Goal: Task Accomplishment & Management: Manage account settings

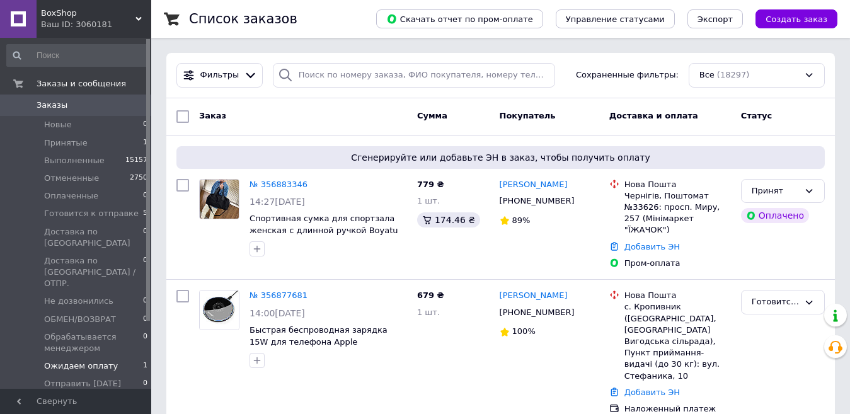
click at [100, 360] on span "Ожидаем оплату" at bounding box center [81, 365] width 74 height 11
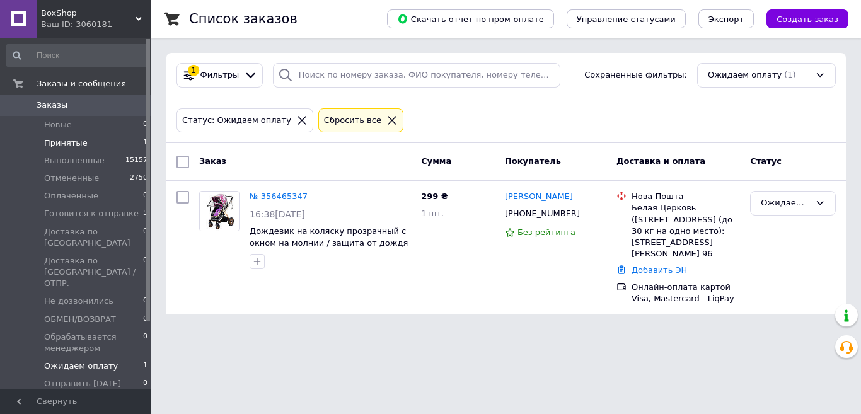
click at [90, 138] on li "Принятые 1" at bounding box center [77, 143] width 155 height 18
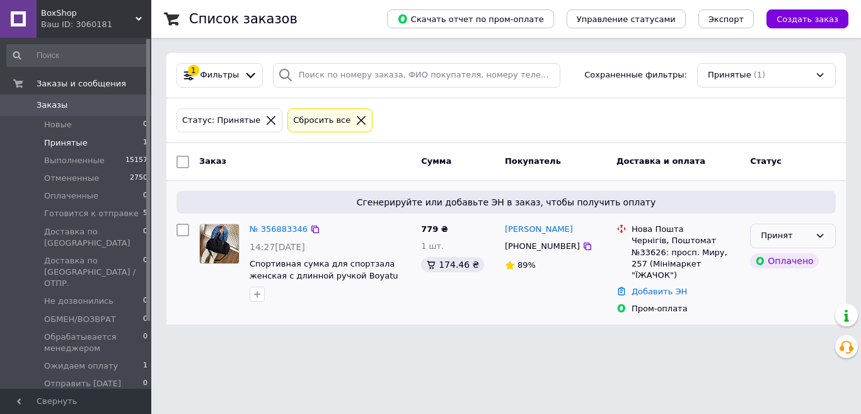
click at [825, 239] on div "Принят" at bounding box center [793, 236] width 86 height 25
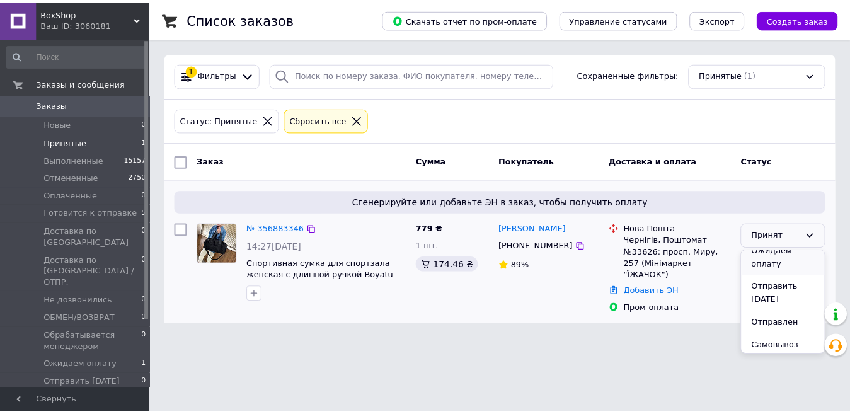
scroll to position [272, 0]
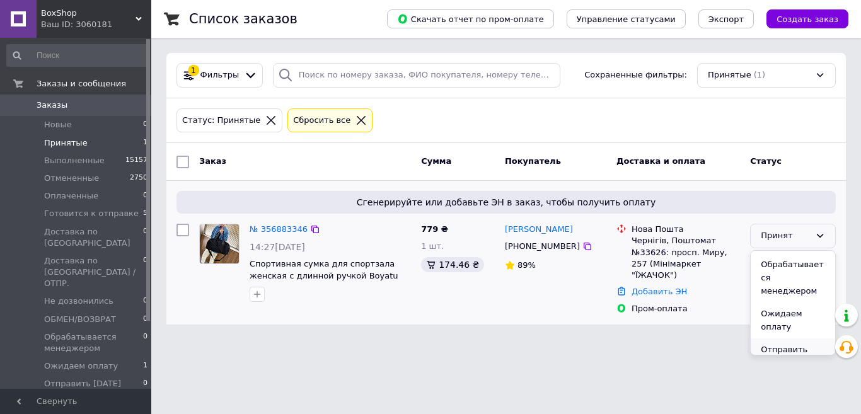
click at [784, 338] on li "Отправить завтра" at bounding box center [792, 356] width 84 height 36
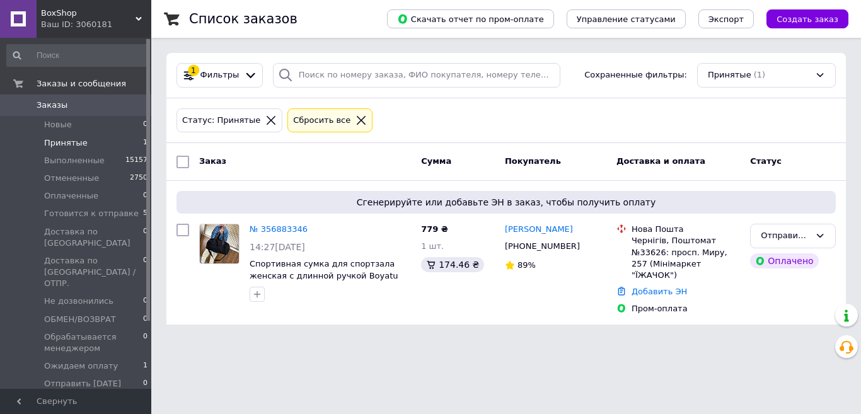
drag, startPoint x: 784, startPoint y: 311, endPoint x: 483, endPoint y: 89, distance: 374.0
click at [483, 89] on div "1 Фильтры Сохраненные фильтры: Принятые (1)" at bounding box center [505, 75] width 679 height 45
click at [96, 125] on li "Новые 0" at bounding box center [77, 125] width 155 height 18
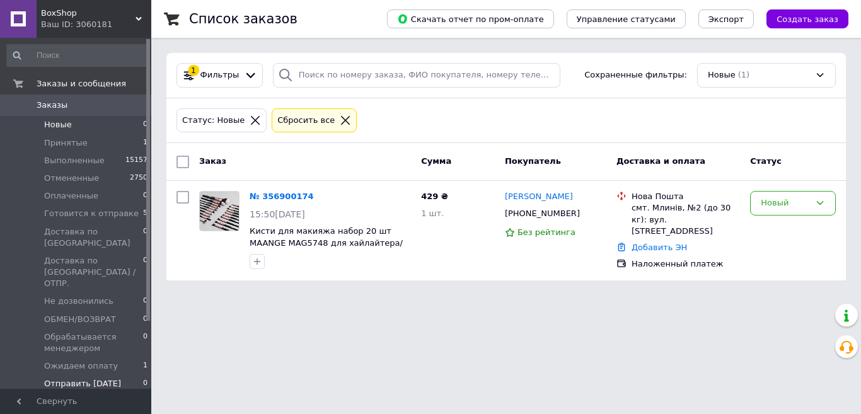
click at [101, 375] on li "Отправить завтра 0" at bounding box center [77, 384] width 155 height 18
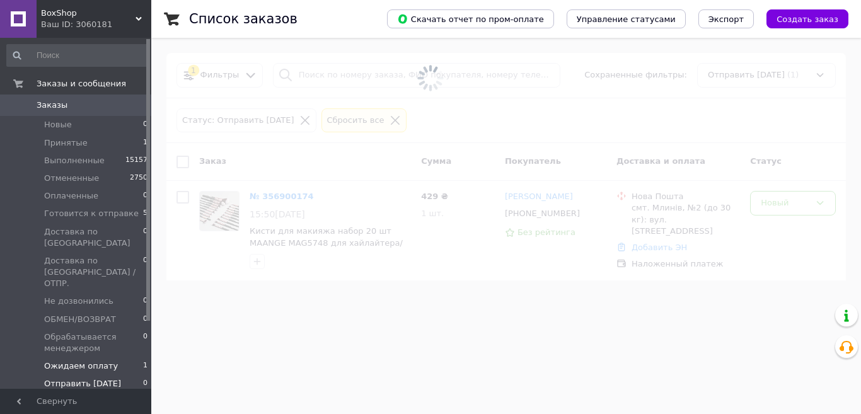
click at [99, 360] on span "Ожидаем оплату" at bounding box center [81, 365] width 74 height 11
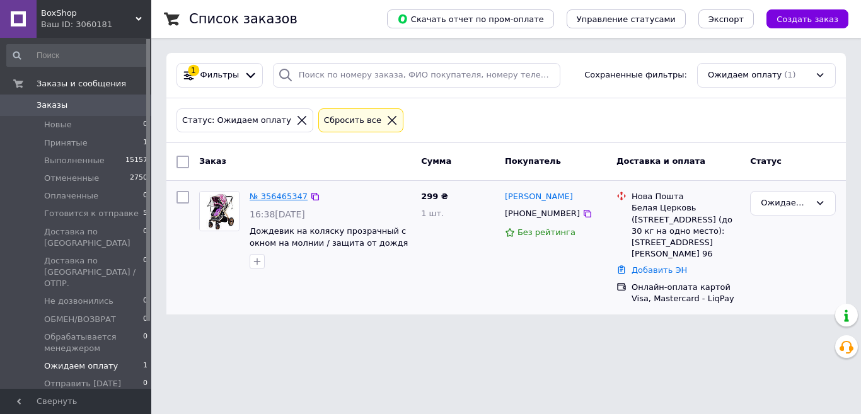
click at [282, 195] on link "№ 356465347" at bounding box center [278, 196] width 58 height 9
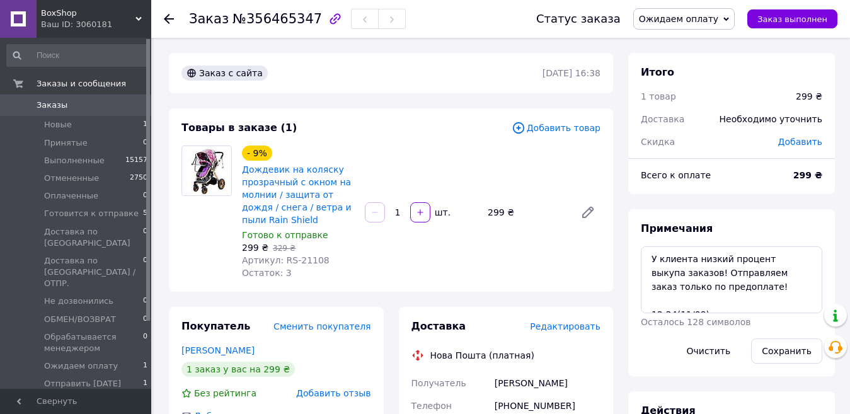
click at [259, 14] on span "№356465347" at bounding box center [276, 18] width 89 height 15
drag, startPoint x: 259, startPoint y: 14, endPoint x: 270, endPoint y: 14, distance: 10.7
copy span "356465347"
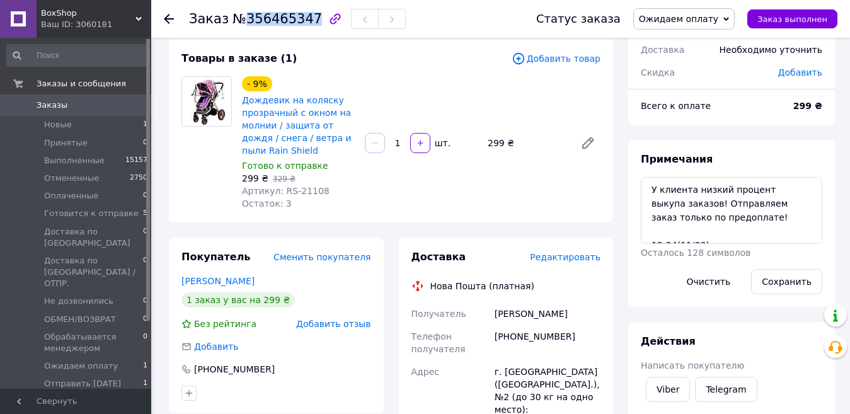
scroll to position [189, 0]
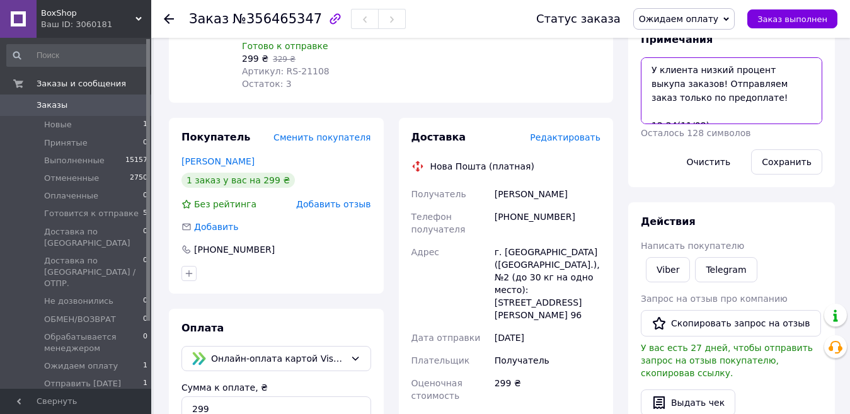
click at [723, 107] on textarea "У клиента низкий процент выкупа заказов! Отправляем заказ только по предоплате!…" at bounding box center [731, 90] width 181 height 67
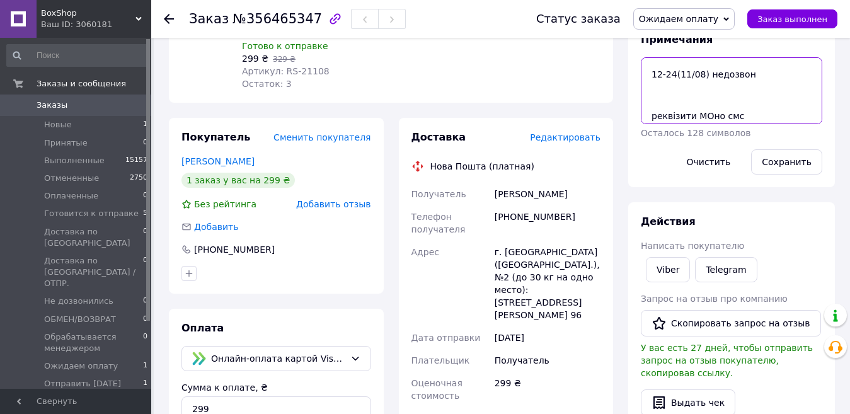
scroll to position [111, 0]
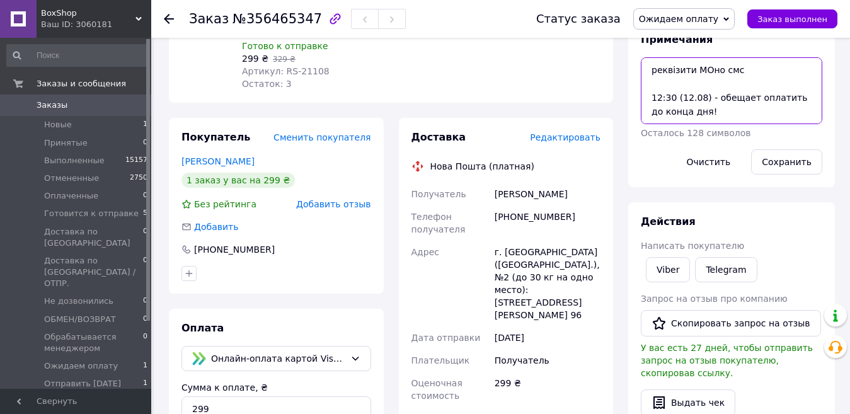
click at [729, 113] on textarea "У клиента низкий процент выкупа заказов! Отправляем заказ только по предоплате!…" at bounding box center [731, 90] width 181 height 67
paste textarea "295 грн 2025-08-12 13:34:56 Термінал MoneyCom"
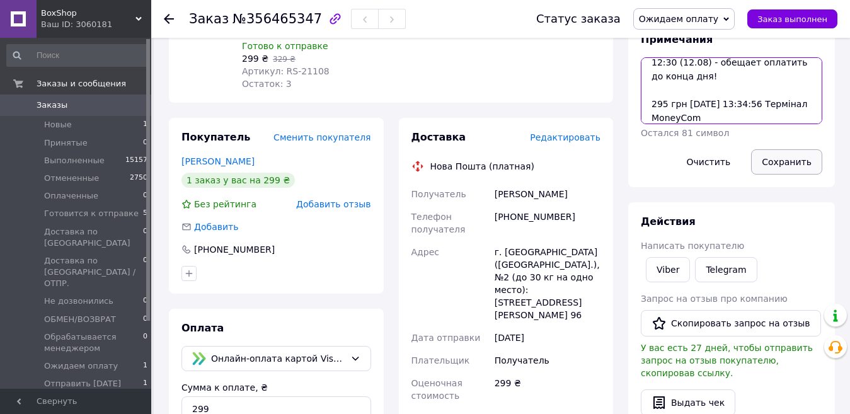
type textarea "У клиента низкий процент выкупа заказов! Отправляем заказ только по предоплате!…"
click at [781, 162] on button "Сохранить" at bounding box center [786, 161] width 71 height 25
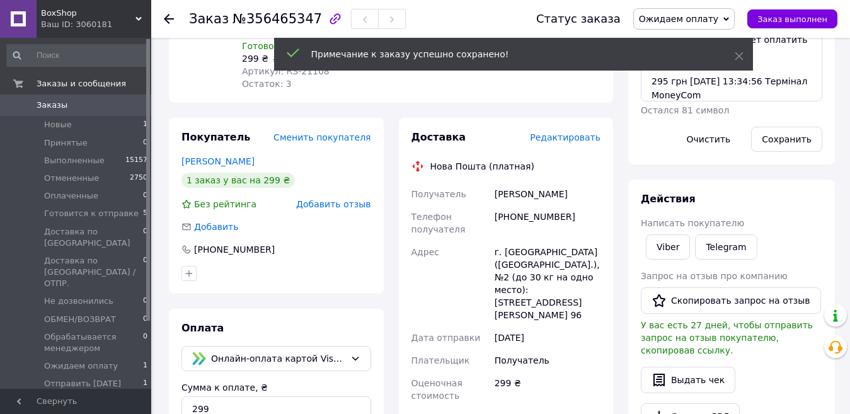
scroll to position [50, 0]
click at [689, 21] on span "Ожидаем оплату" at bounding box center [678, 19] width 79 height 10
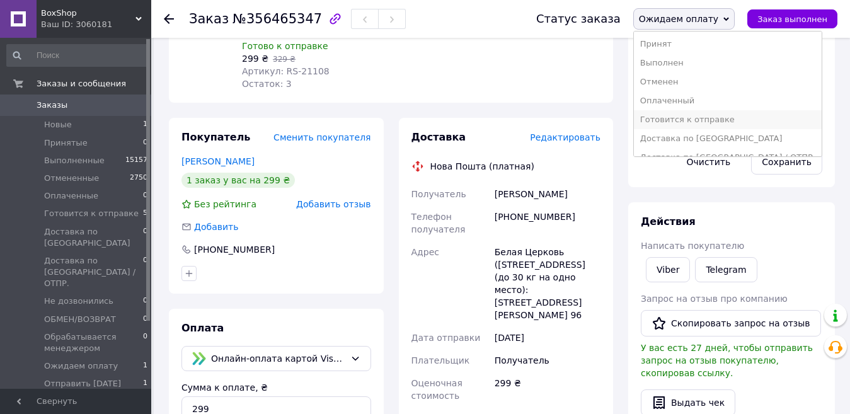
click at [688, 120] on li "Готовится к отправке" at bounding box center [728, 119] width 188 height 19
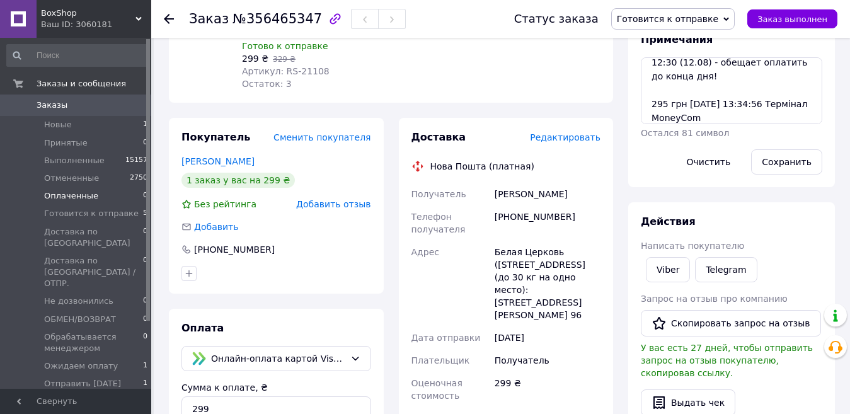
scroll to position [0, 0]
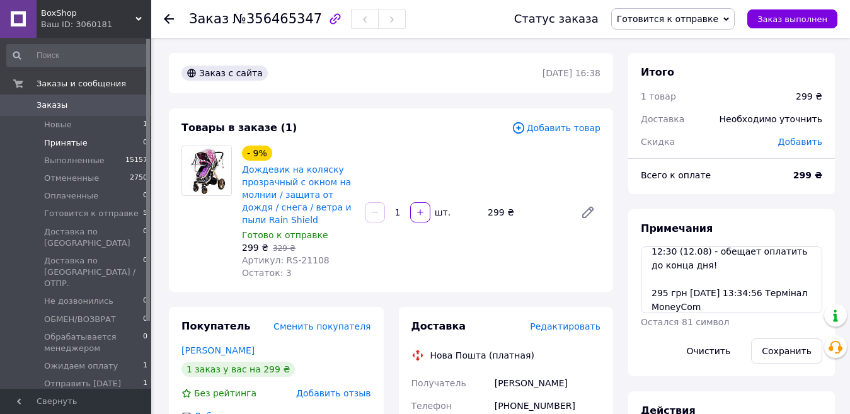
click at [96, 140] on li "Принятые 0" at bounding box center [77, 143] width 155 height 18
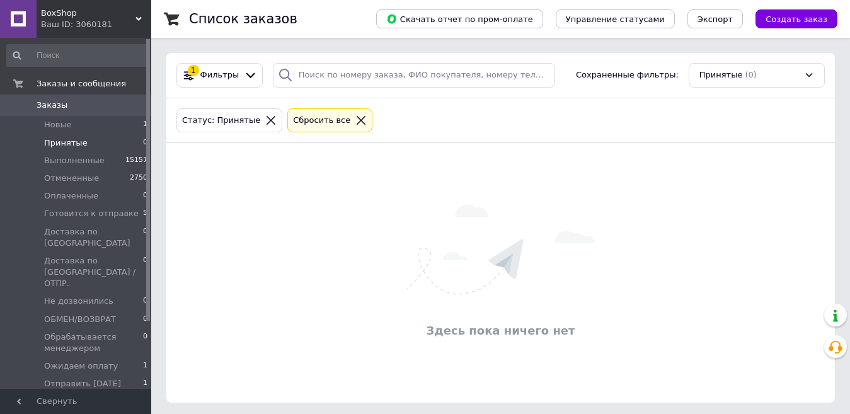
click at [355, 122] on icon at bounding box center [360, 120] width 11 height 11
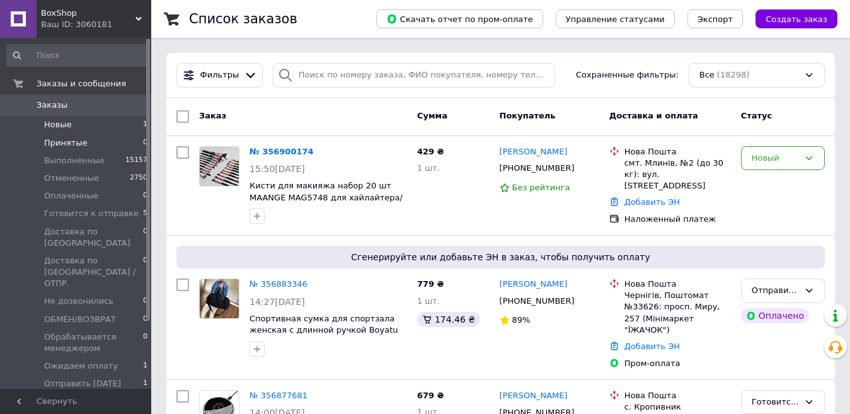
click at [114, 129] on li "Новые 1" at bounding box center [77, 125] width 155 height 18
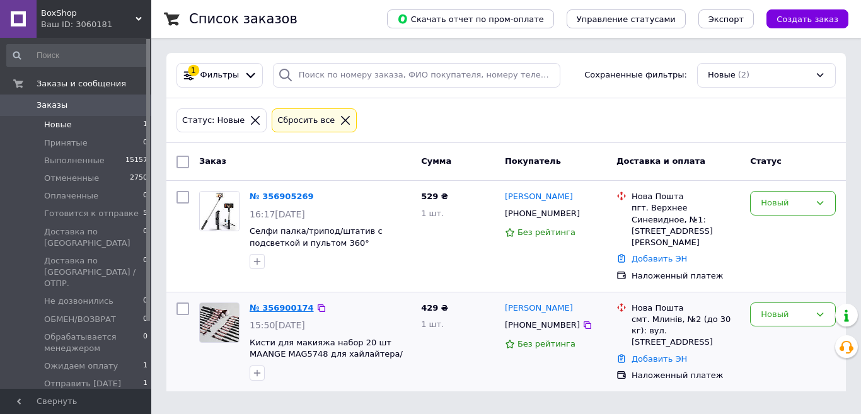
click at [272, 303] on link "№ 356900174" at bounding box center [281, 307] width 64 height 9
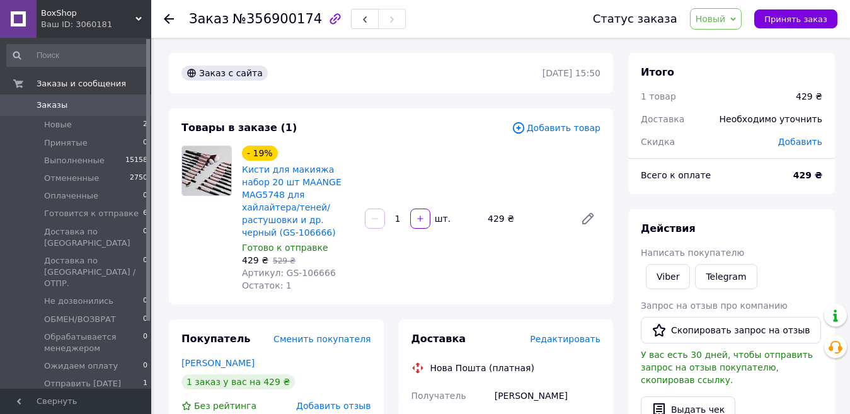
click at [714, 23] on span "Новый" at bounding box center [710, 19] width 30 height 10
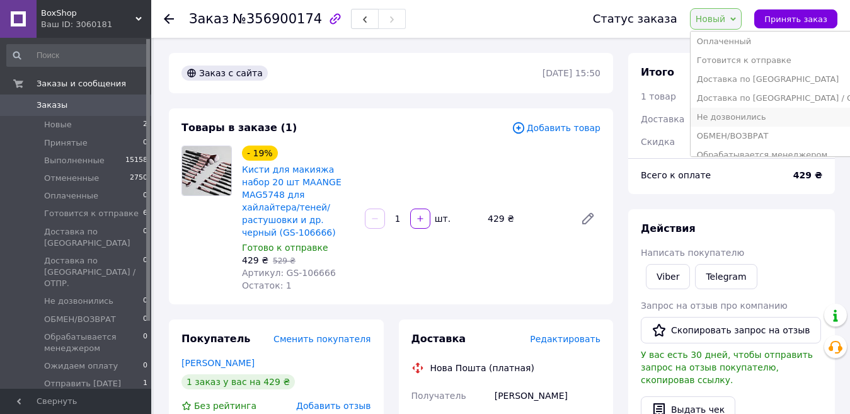
scroll to position [165, 0]
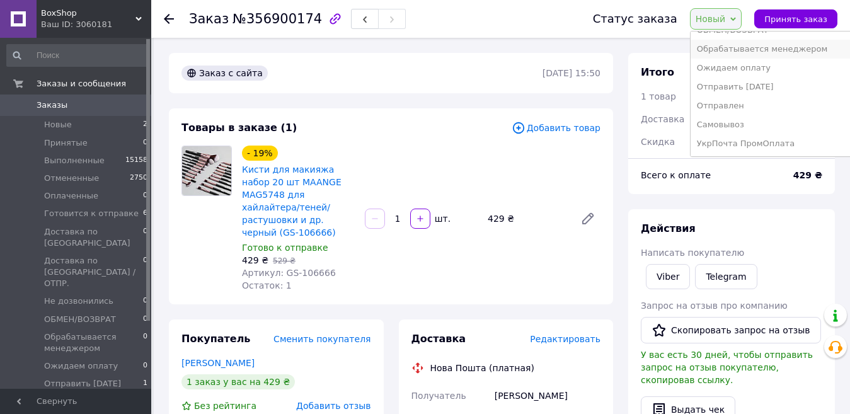
click at [739, 51] on li "Обрабатывается менеджером" at bounding box center [784, 49] width 188 height 19
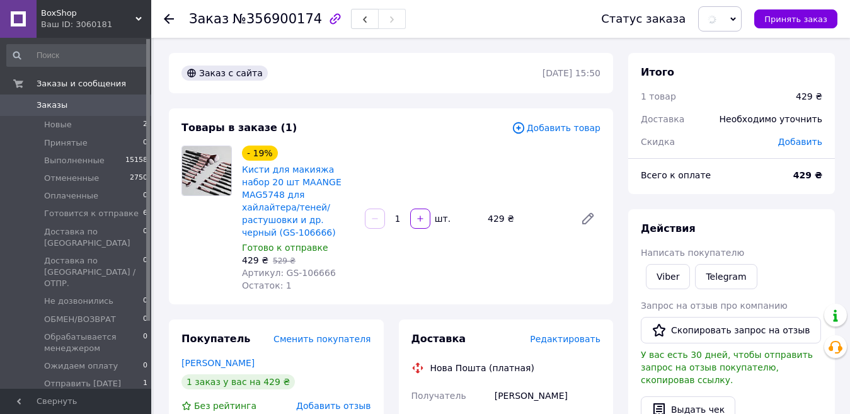
scroll to position [315, 0]
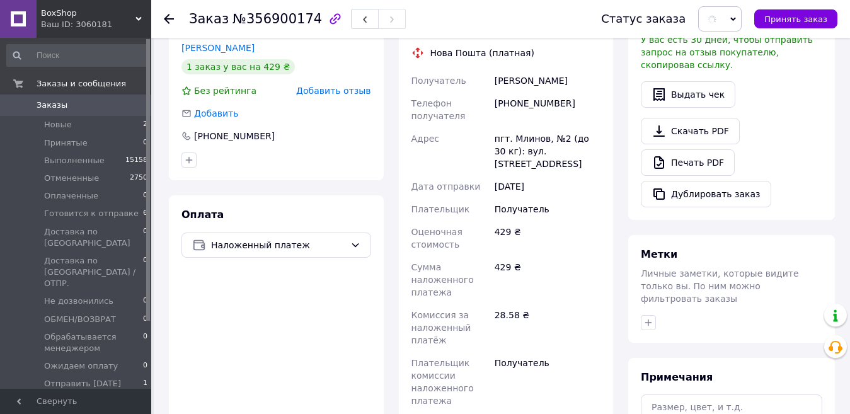
click at [532, 92] on div "+380668443529" at bounding box center [547, 109] width 111 height 35
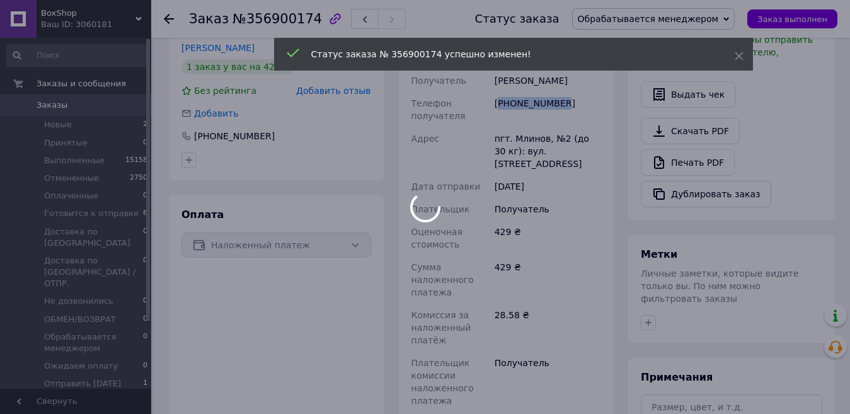
copy div "380668443529"
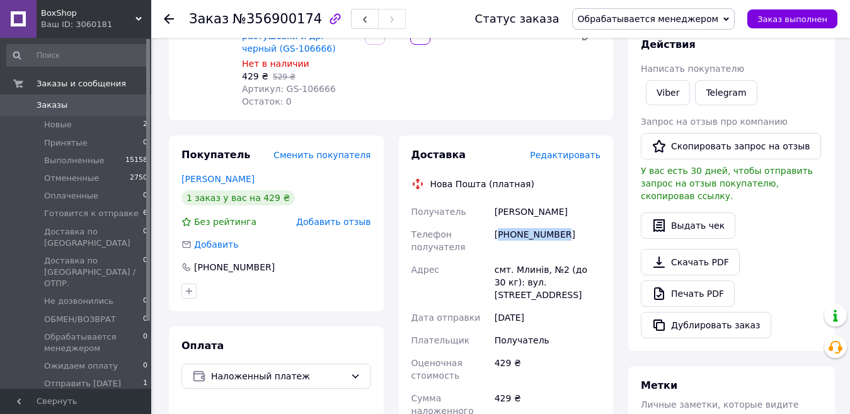
scroll to position [189, 0]
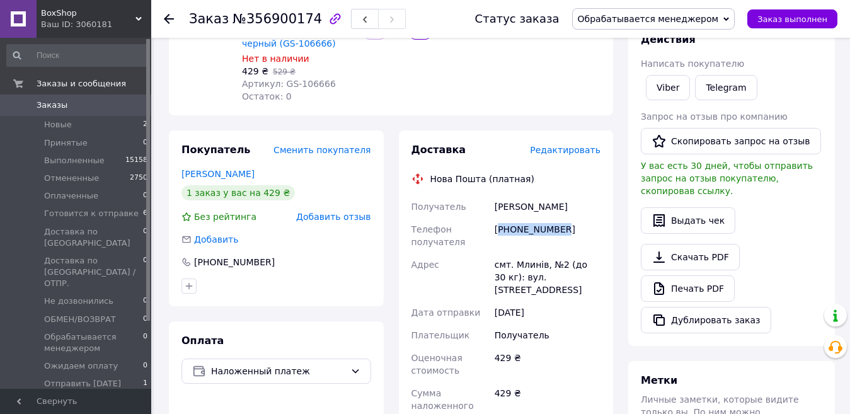
click at [712, 11] on span "Обрабатывается менеджером" at bounding box center [653, 18] width 163 height 21
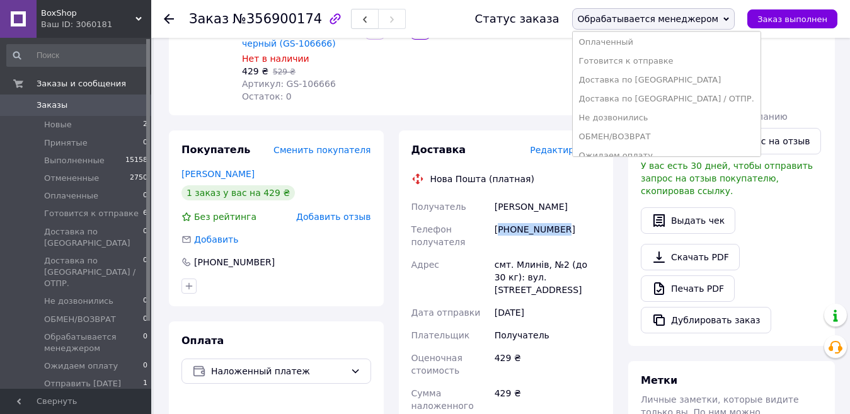
scroll to position [146, 0]
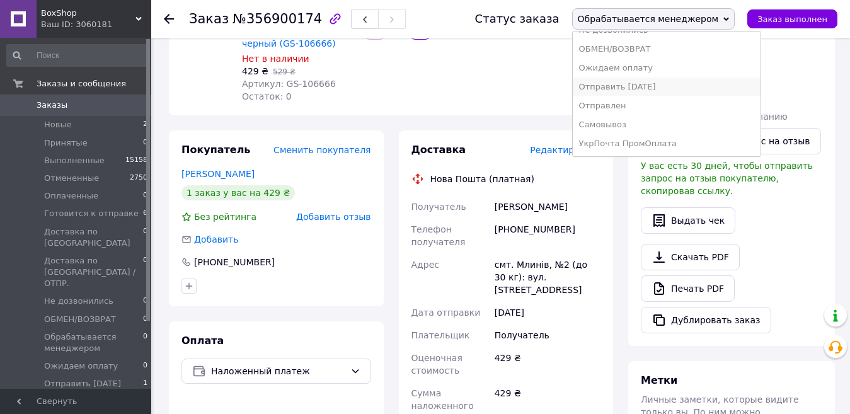
click at [686, 89] on li "Отправить завтра" at bounding box center [667, 86] width 188 height 19
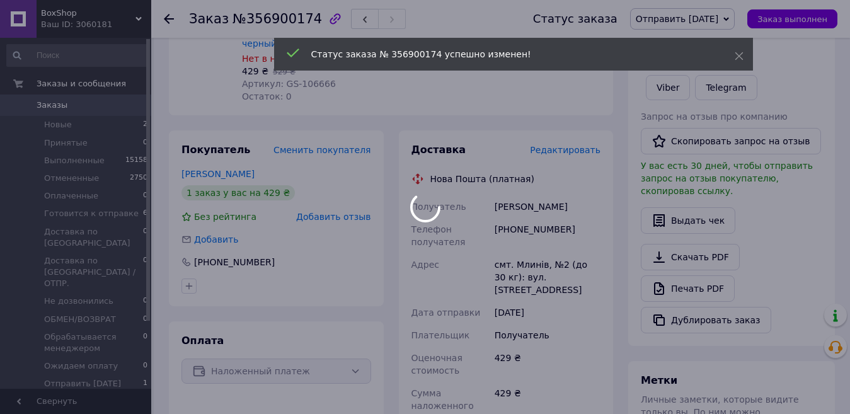
scroll to position [0, 0]
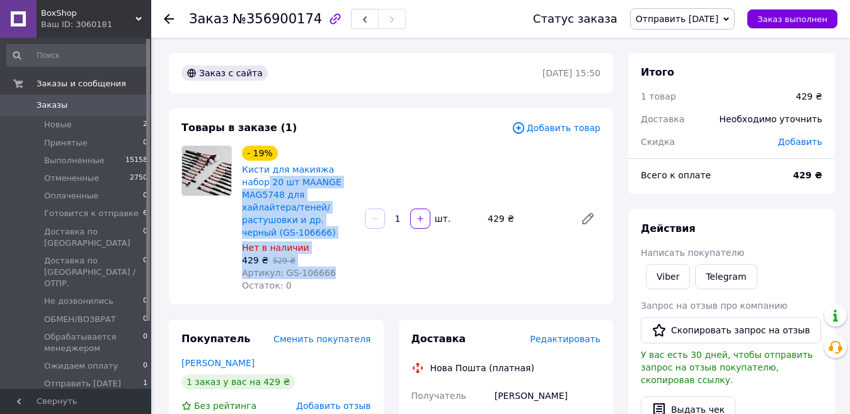
drag, startPoint x: 386, startPoint y: 173, endPoint x: 386, endPoint y: 257, distance: 84.4
click at [386, 257] on div "- 19% Кисти для макияжа набор 20 шт MAANGE MAG5748 для хайлайтера/теней/растушо…" at bounding box center [421, 218] width 369 height 151
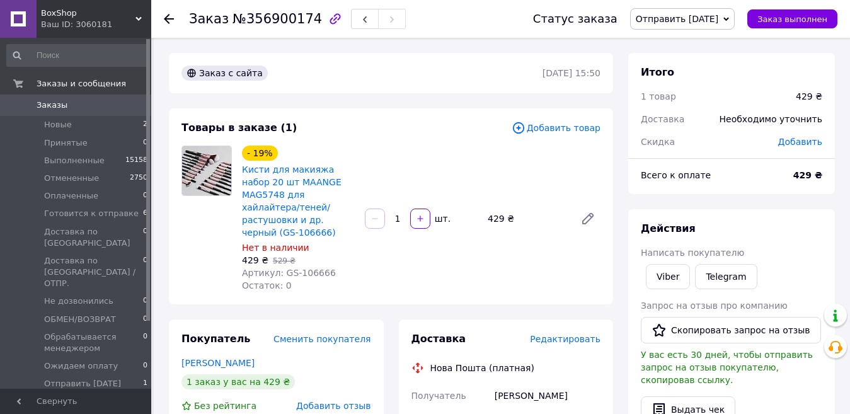
click at [396, 255] on div "- 19% Кисти для макияжа набор 20 шт MAANGE MAG5748 для хайлайтера/теней/растушо…" at bounding box center [421, 218] width 369 height 151
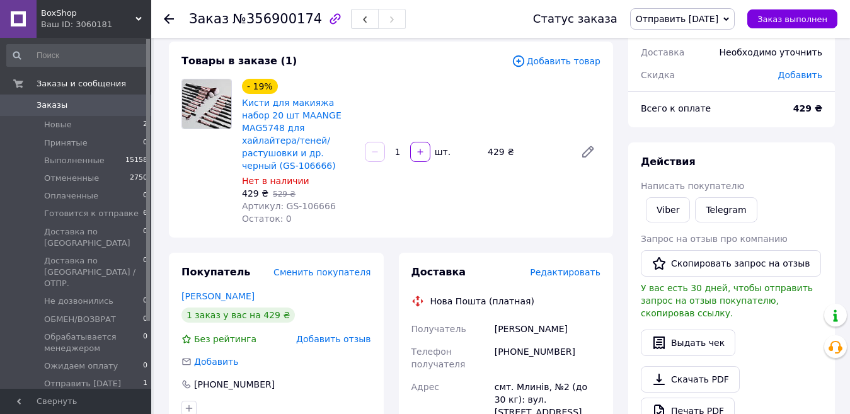
scroll to position [189, 0]
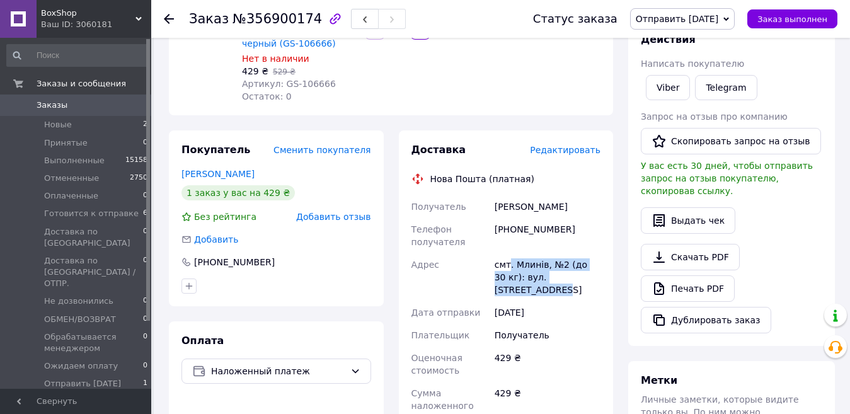
drag, startPoint x: 562, startPoint y: 265, endPoint x: 585, endPoint y: 271, distance: 23.4
click at [585, 271] on div "смт. Млинів, №2 (до 30 кг): вул. Ст.Бандери, 34 а" at bounding box center [547, 277] width 111 height 48
click at [584, 271] on div "смт. Млинів, №2 (до 30 кг): вул. Ст.Бандери, 34 а" at bounding box center [547, 277] width 111 height 48
drag, startPoint x: 580, startPoint y: 275, endPoint x: 491, endPoint y: 248, distance: 93.0
click at [491, 248] on div "Получатель Кирилюк Іванна Телефон получателя +380668443529 Адрес смт. Млинів, №…" at bounding box center [506, 366] width 195 height 343
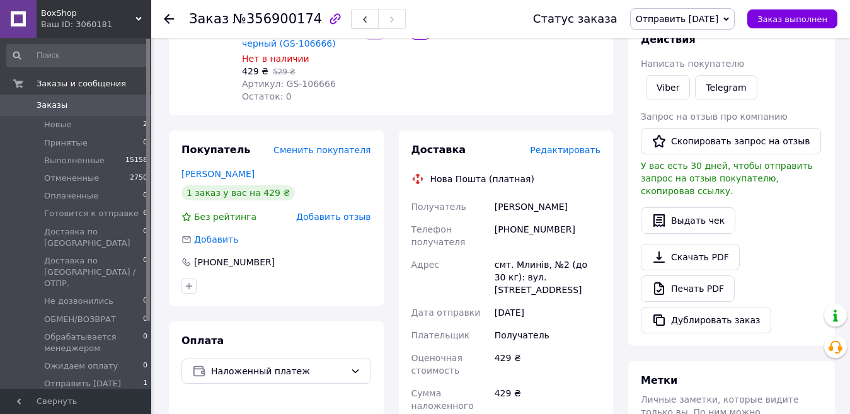
click at [481, 258] on div "Адрес" at bounding box center [450, 277] width 83 height 48
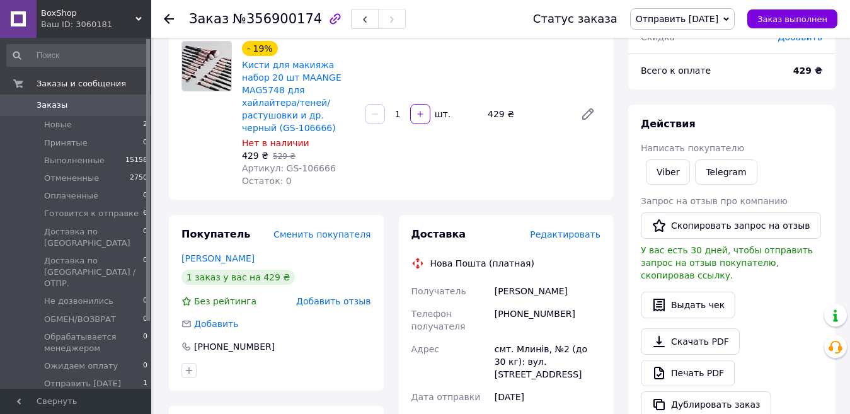
scroll to position [0, 0]
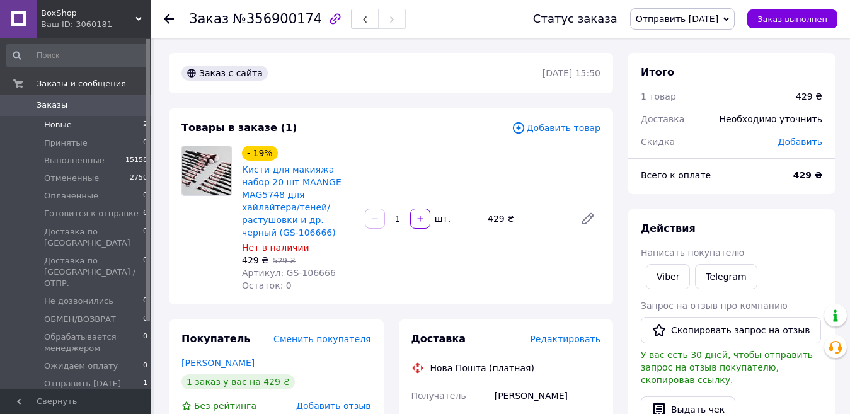
click at [105, 126] on li "Новые 2" at bounding box center [77, 125] width 155 height 18
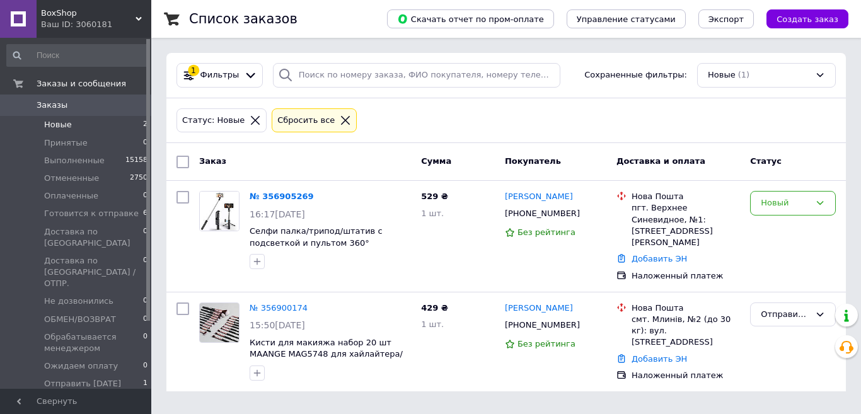
click at [258, 151] on div "Заказ" at bounding box center [305, 162] width 222 height 23
click at [281, 197] on link "№ 356905269" at bounding box center [281, 196] width 64 height 9
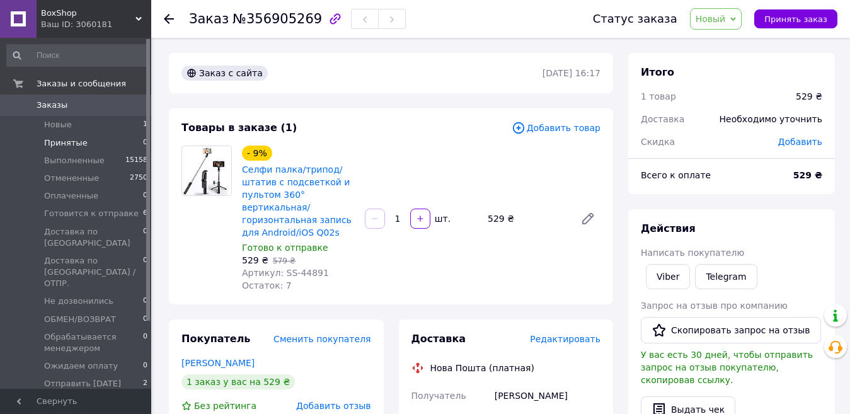
click at [94, 142] on li "Принятые 0" at bounding box center [77, 143] width 155 height 18
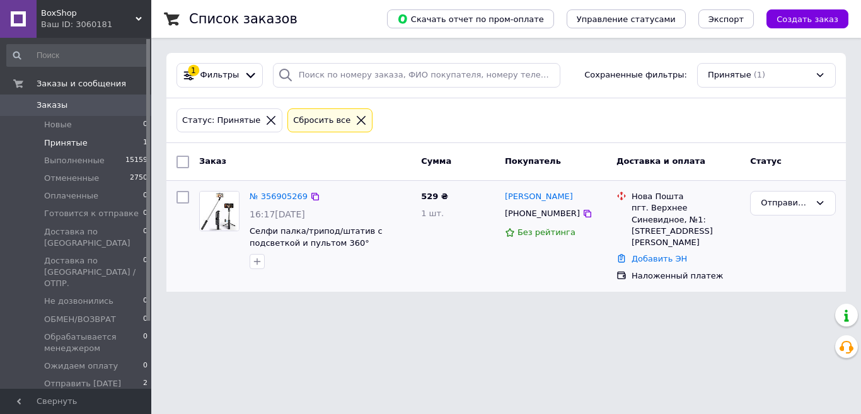
drag, startPoint x: 586, startPoint y: 316, endPoint x: 464, endPoint y: 221, distance: 154.5
click at [587, 307] on html "BoxShop Ваш ID: 3060181 Сайт BoxShop Кабинет покупателя Проверить состояние сис…" at bounding box center [430, 153] width 861 height 307
click at [106, 123] on li "Новые 0" at bounding box center [77, 125] width 155 height 18
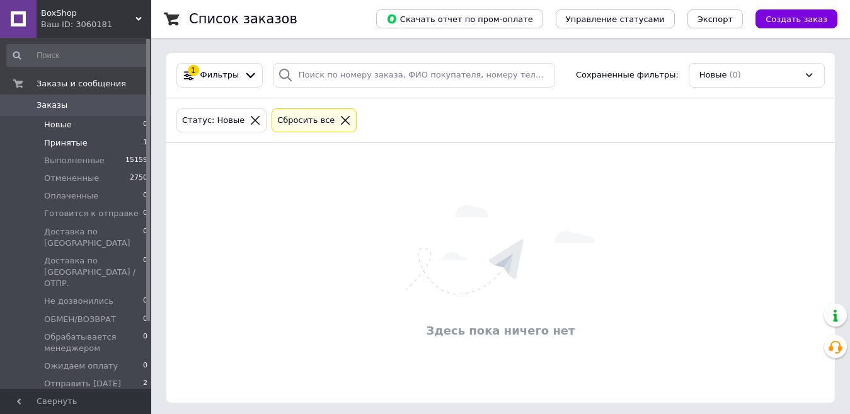
click at [105, 143] on li "Принятые 1" at bounding box center [77, 143] width 155 height 18
click at [103, 194] on li "Оплаченные 0" at bounding box center [77, 196] width 155 height 18
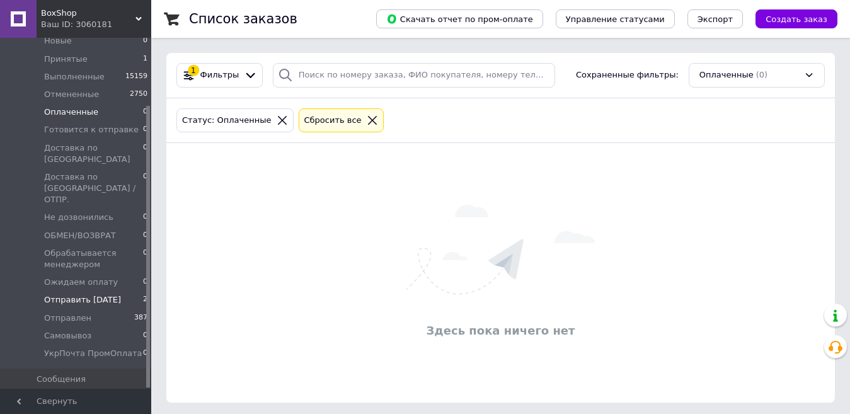
click at [95, 294] on span "Отправить завтра" at bounding box center [82, 299] width 77 height 11
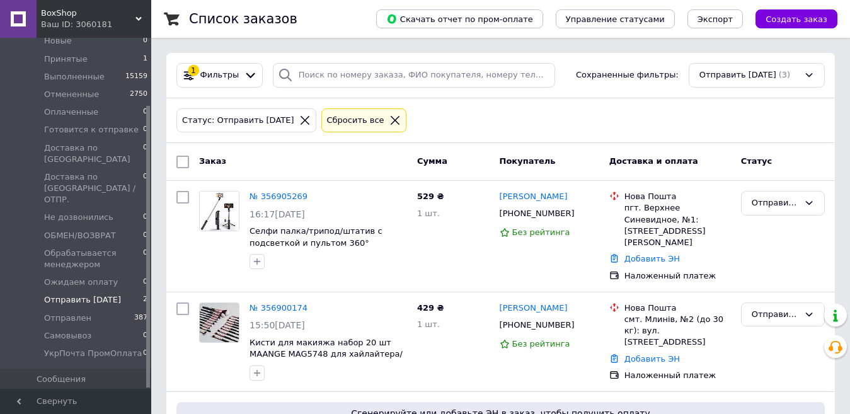
click at [392, 110] on div "Статус: Отправить завтра Сбросить все" at bounding box center [500, 121] width 653 height 30
click at [391, 124] on icon at bounding box center [395, 120] width 9 height 9
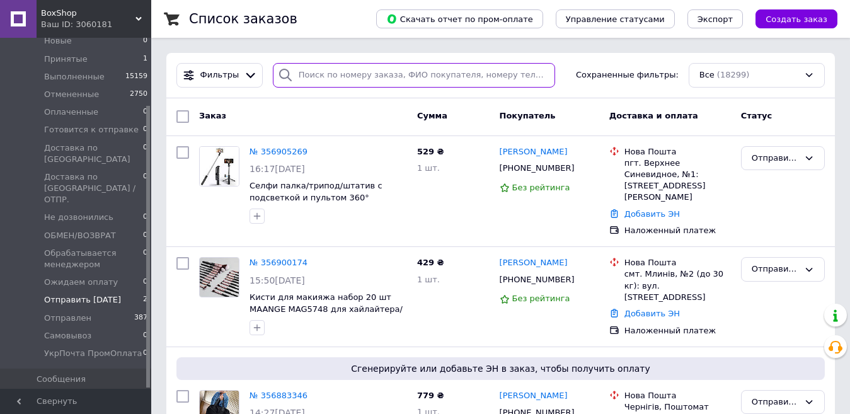
paste input "356448503"
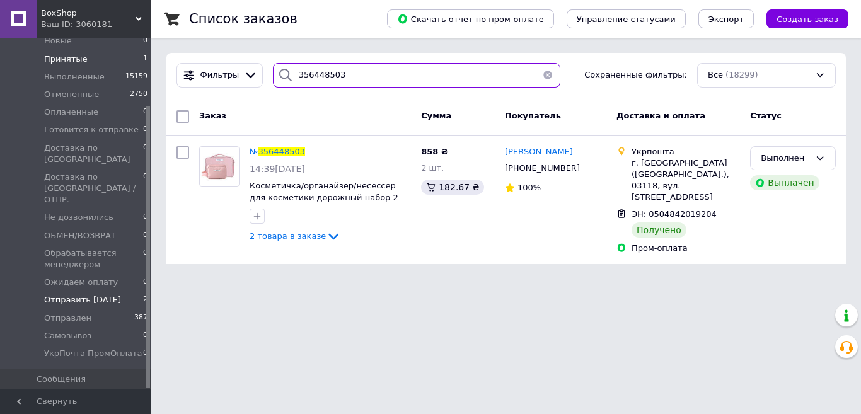
type input "356448503"
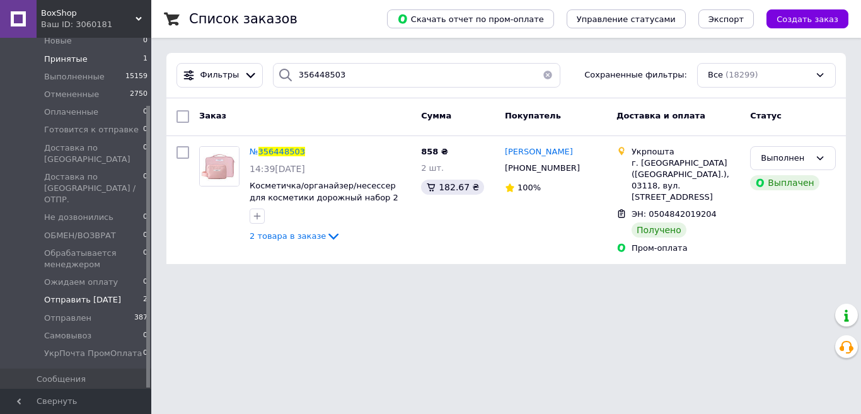
click at [103, 60] on li "Принятые 1" at bounding box center [77, 59] width 155 height 18
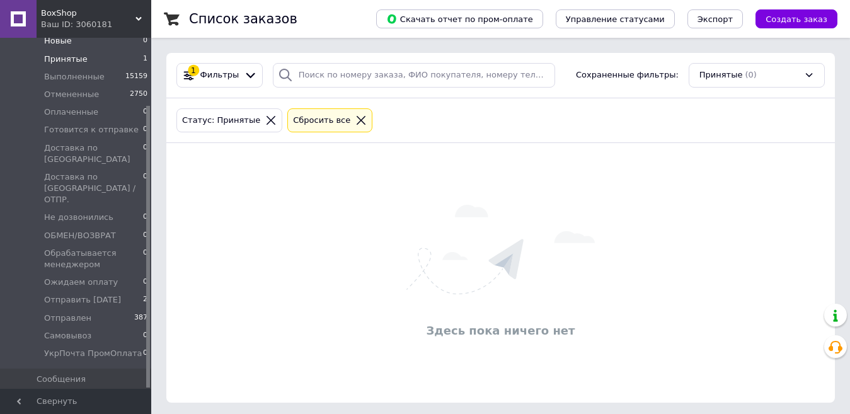
click at [99, 44] on li "Новые 0" at bounding box center [77, 41] width 155 height 18
click at [100, 119] on li "Оплаченные 0" at bounding box center [77, 112] width 155 height 18
click at [139, 18] on icon at bounding box center [138, 19] width 6 height 6
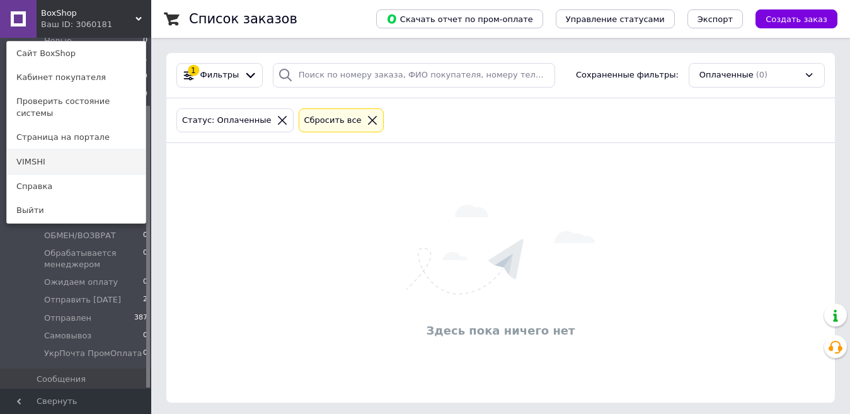
click at [90, 156] on link "VIMSHI" at bounding box center [76, 162] width 139 height 24
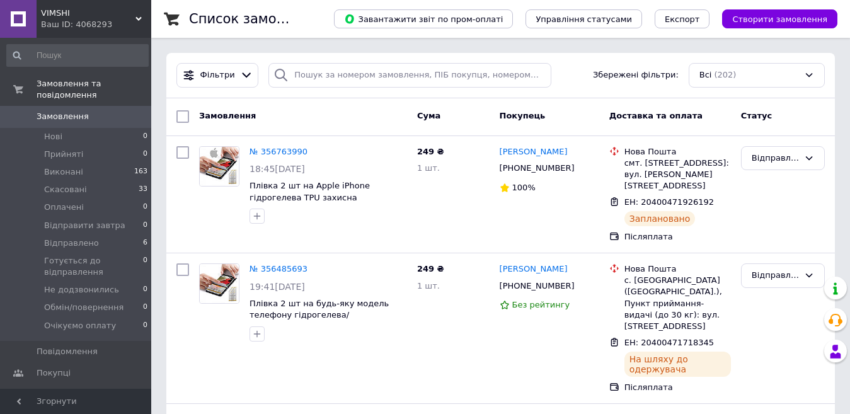
click at [144, 25] on div "Ваш ID: 4068293" at bounding box center [96, 24] width 110 height 11
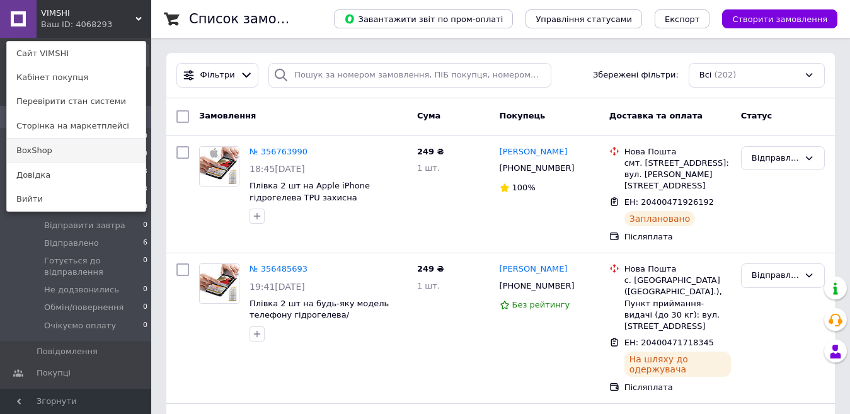
click at [108, 146] on link "BoxShop" at bounding box center [76, 151] width 139 height 24
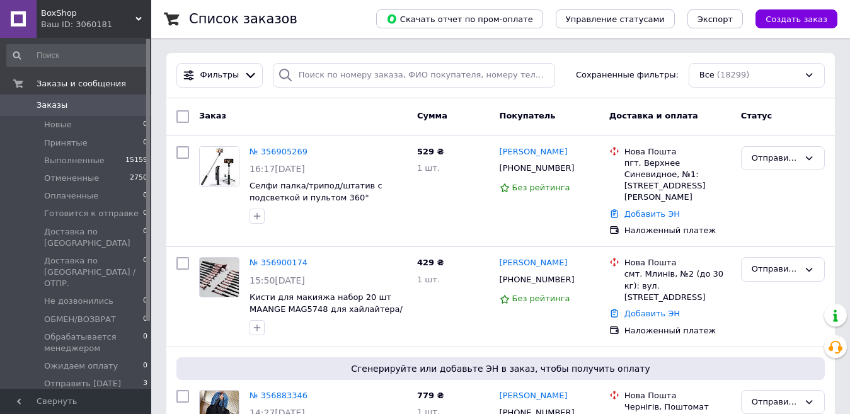
paste input "355836443"
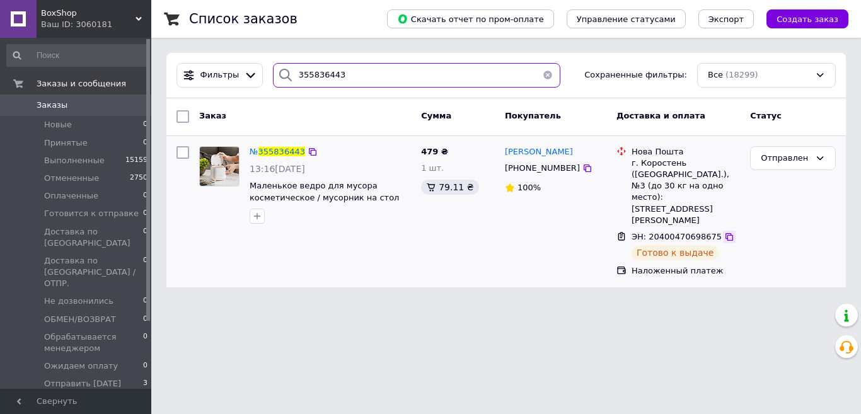
type input "355836443"
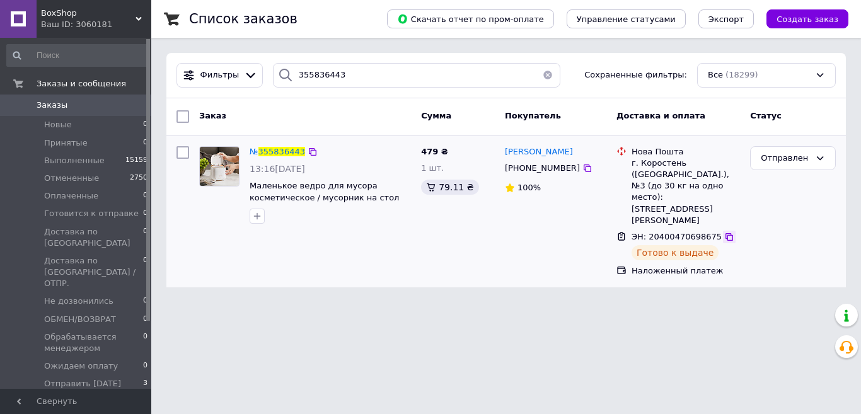
click at [724, 232] on icon at bounding box center [729, 237] width 10 height 10
click at [110, 125] on li "Новые 0" at bounding box center [77, 125] width 155 height 18
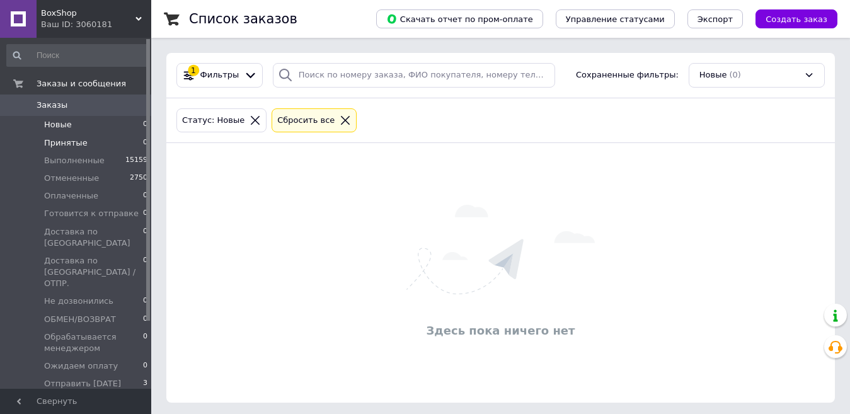
click at [96, 147] on li "Принятые 0" at bounding box center [77, 143] width 155 height 18
click at [98, 201] on li "Оплаченные 0" at bounding box center [77, 196] width 155 height 18
click at [96, 215] on span "Готовится к отправке" at bounding box center [91, 213] width 94 height 11
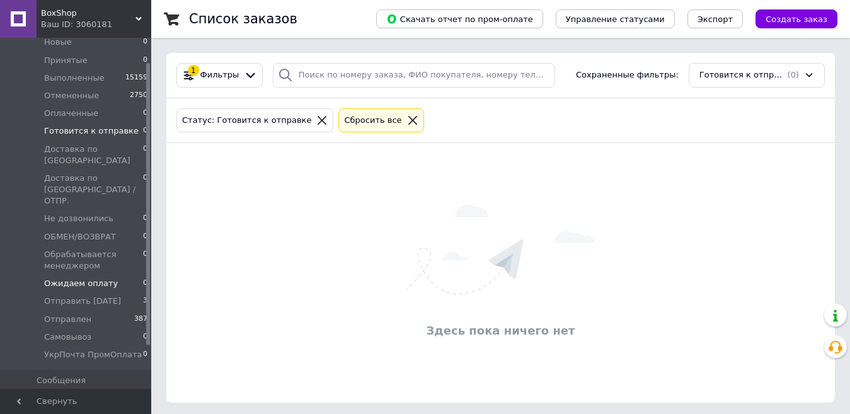
scroll to position [84, 0]
click at [84, 294] on span "Отправить завтра" at bounding box center [82, 299] width 77 height 11
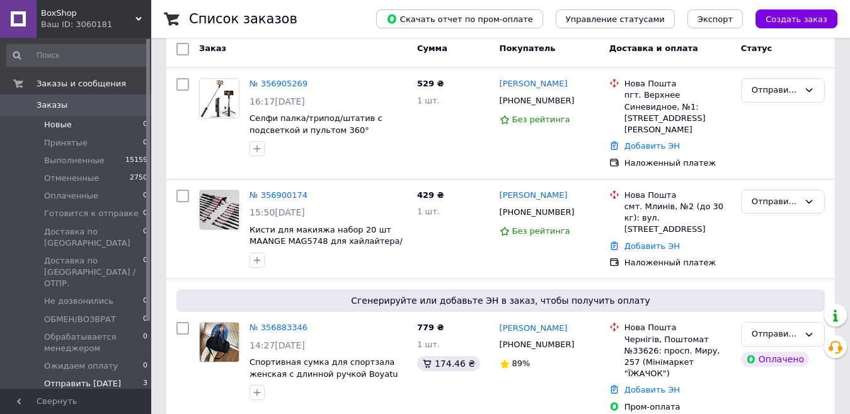
click at [88, 125] on li "Новые 0" at bounding box center [77, 125] width 155 height 18
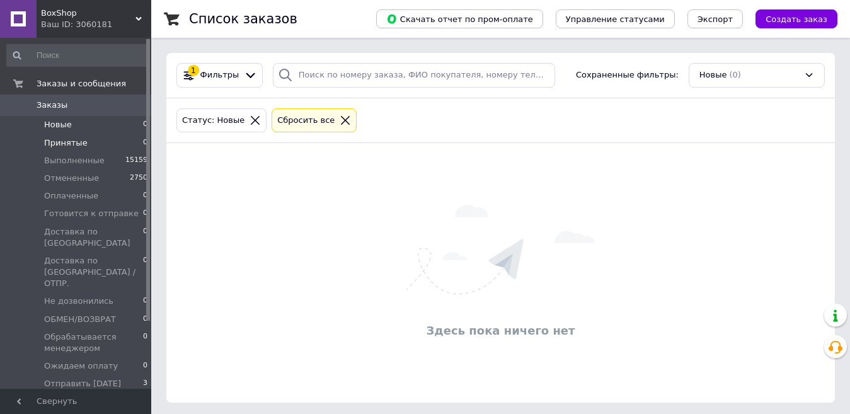
click at [96, 144] on li "Принятые 0" at bounding box center [77, 143] width 155 height 18
click at [103, 195] on li "Оплаченные 0" at bounding box center [77, 196] width 155 height 18
click at [97, 215] on span "Готовится к отправке" at bounding box center [91, 213] width 94 height 11
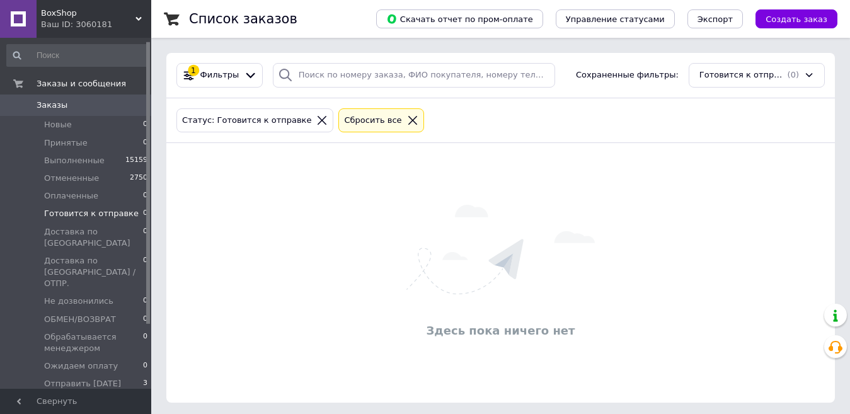
scroll to position [84, 0]
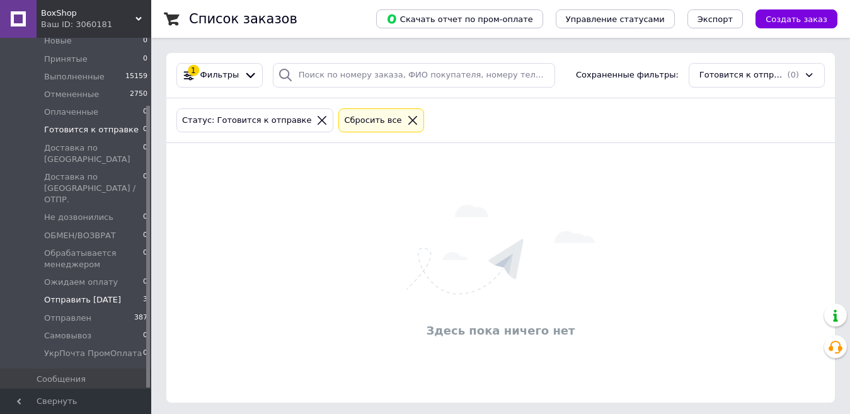
click at [100, 294] on span "Отправить завтра" at bounding box center [82, 299] width 77 height 11
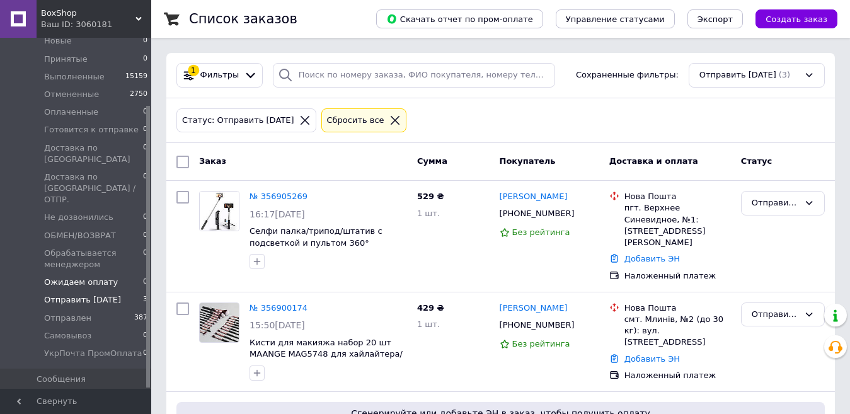
click at [100, 277] on span "Ожидаем оплату" at bounding box center [81, 282] width 74 height 11
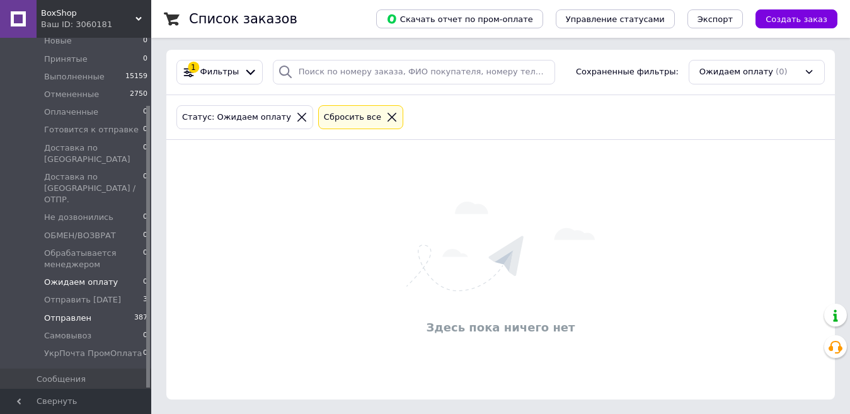
scroll to position [4, 0]
click at [100, 348] on span "УкрПочта ПромОплата" at bounding box center [93, 353] width 98 height 11
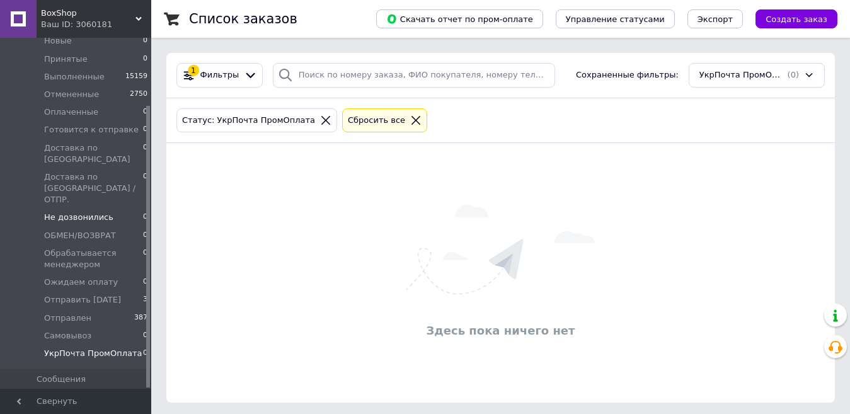
click at [101, 212] on span "Не дозвонились" at bounding box center [78, 217] width 69 height 11
click at [112, 131] on span "Готовится к отправке" at bounding box center [91, 129] width 94 height 11
click at [113, 114] on li "Оплаченные 0" at bounding box center [77, 112] width 155 height 18
click at [113, 209] on li "Не дозвонились 0" at bounding box center [77, 218] width 155 height 18
click at [382, 118] on icon at bounding box center [387, 120] width 11 height 11
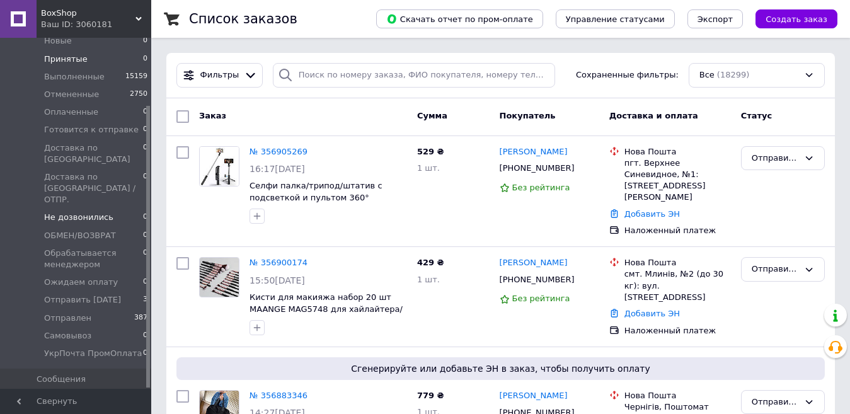
click at [110, 56] on li "Принятые 0" at bounding box center [77, 59] width 155 height 18
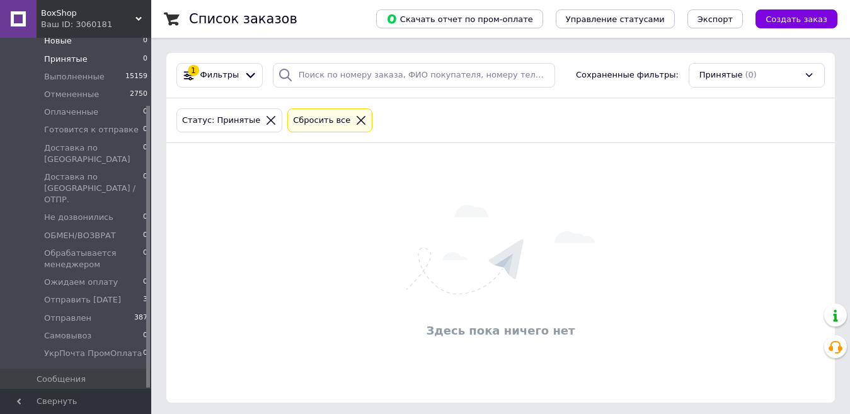
click at [106, 42] on li "Новые 0" at bounding box center [77, 41] width 155 height 18
click at [100, 106] on li "Оплаченные 0" at bounding box center [77, 112] width 155 height 18
click at [103, 212] on span "Не дозвонились" at bounding box center [78, 217] width 69 height 11
click at [101, 291] on li "Отправить завтра 3" at bounding box center [77, 300] width 155 height 18
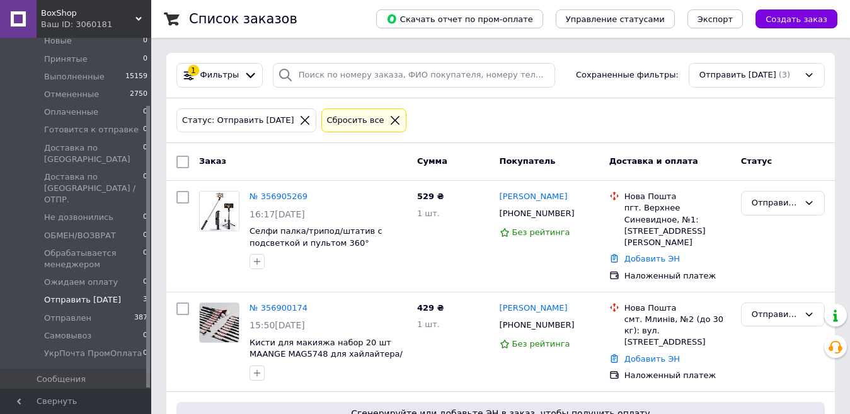
click at [358, 116] on div "Сбросить все" at bounding box center [355, 120] width 62 height 13
